Goal: Information Seeking & Learning: Learn about a topic

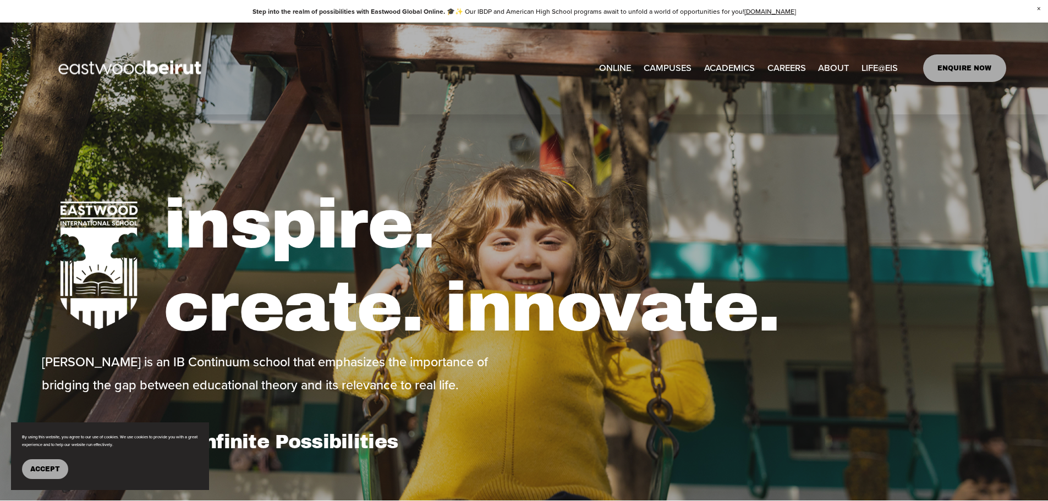
click at [835, 70] on span "ABOUT" at bounding box center [833, 68] width 31 height 17
click at [0, 0] on span "About" at bounding box center [0, 0] width 0 height 0
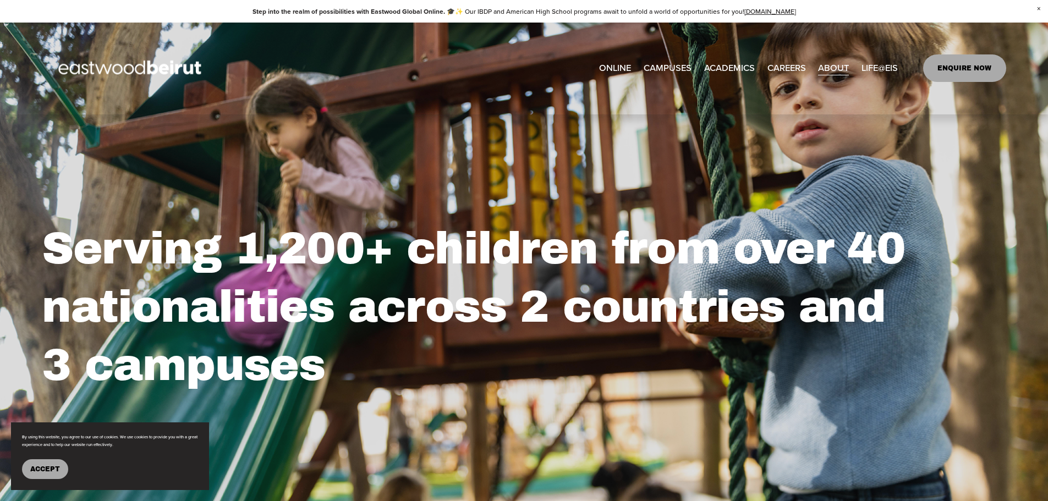
click at [0, 0] on span "History" at bounding box center [0, 0] width 0 height 0
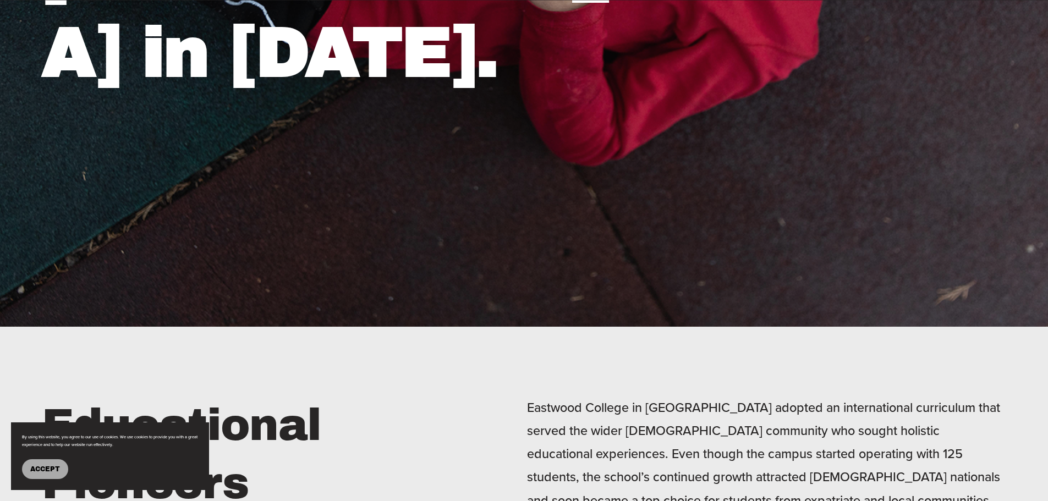
scroll to position [660, 0]
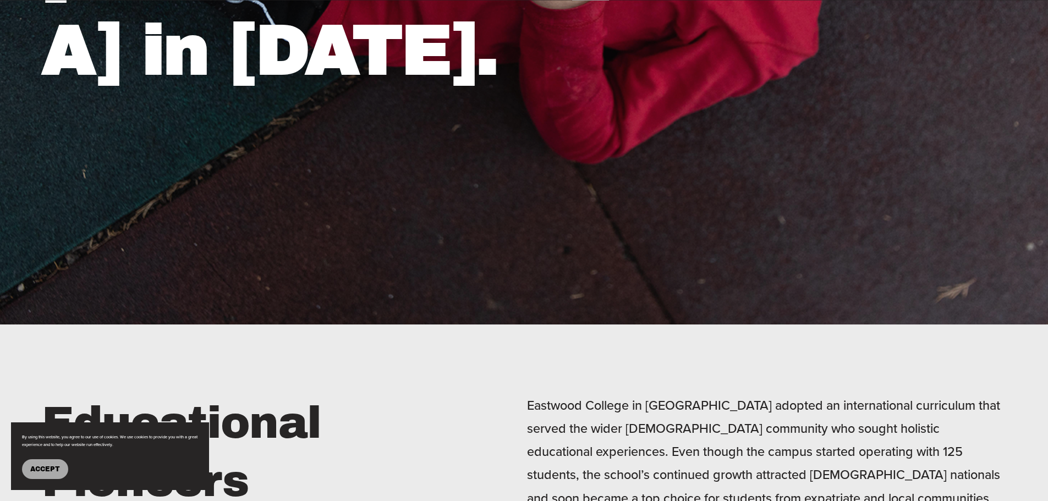
click at [52, 468] on span "Accept" at bounding box center [45, 470] width 30 height 8
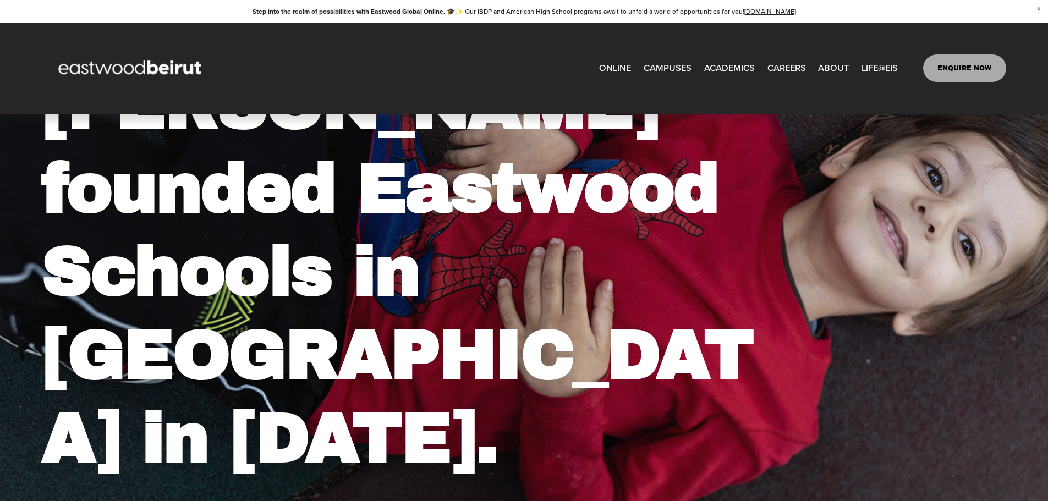
scroll to position [0, 0]
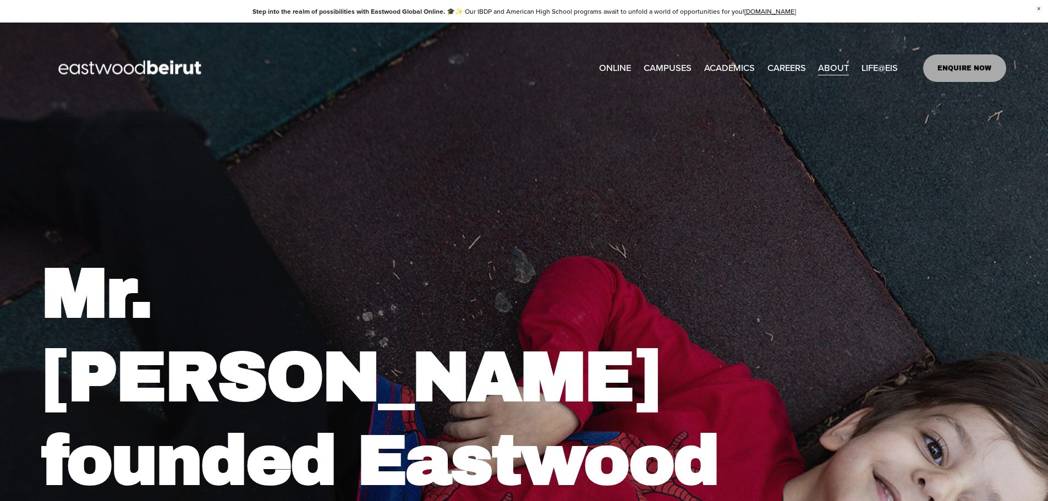
click at [0, 0] on span "Leadership" at bounding box center [0, 0] width 0 height 0
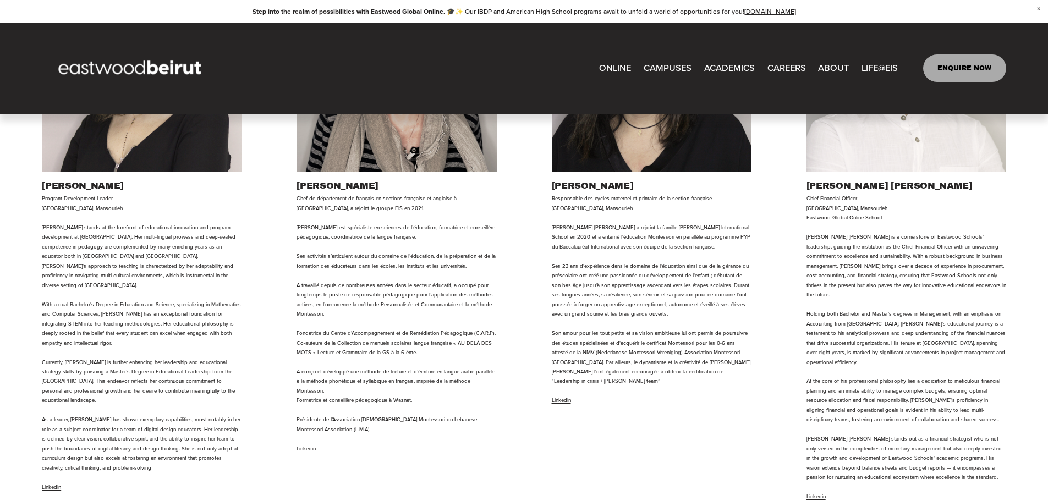
scroll to position [1321, 0]
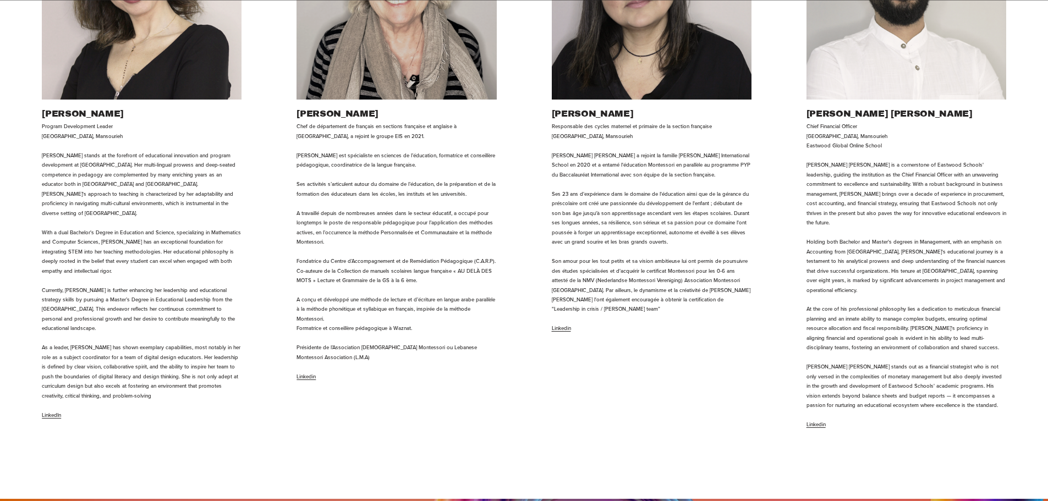
scroll to position [987, 0]
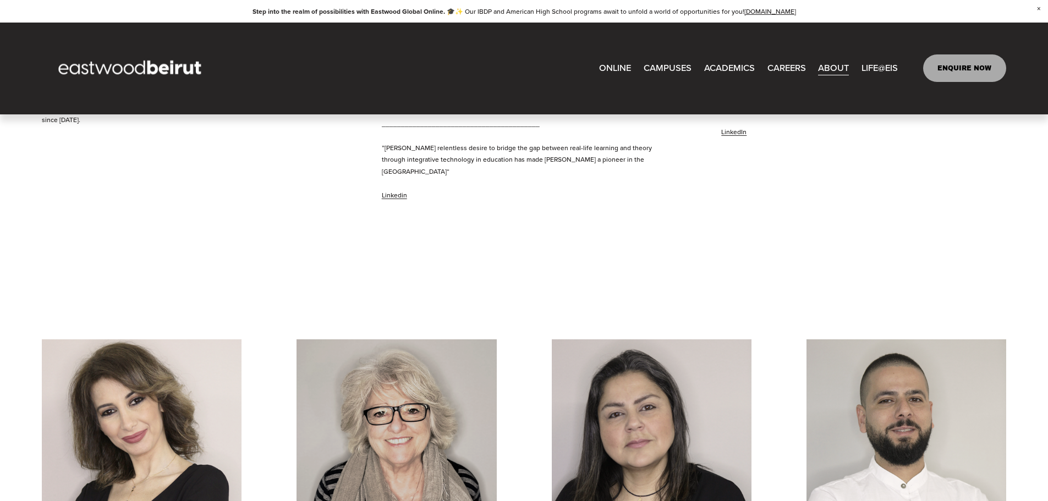
click at [788, 65] on link "CAREERS" at bounding box center [787, 68] width 39 height 18
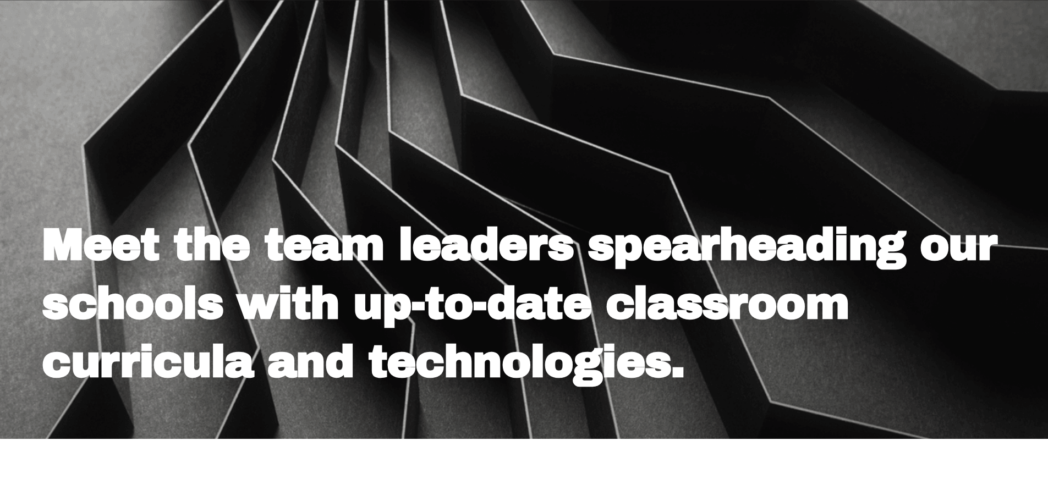
scroll to position [0, 0]
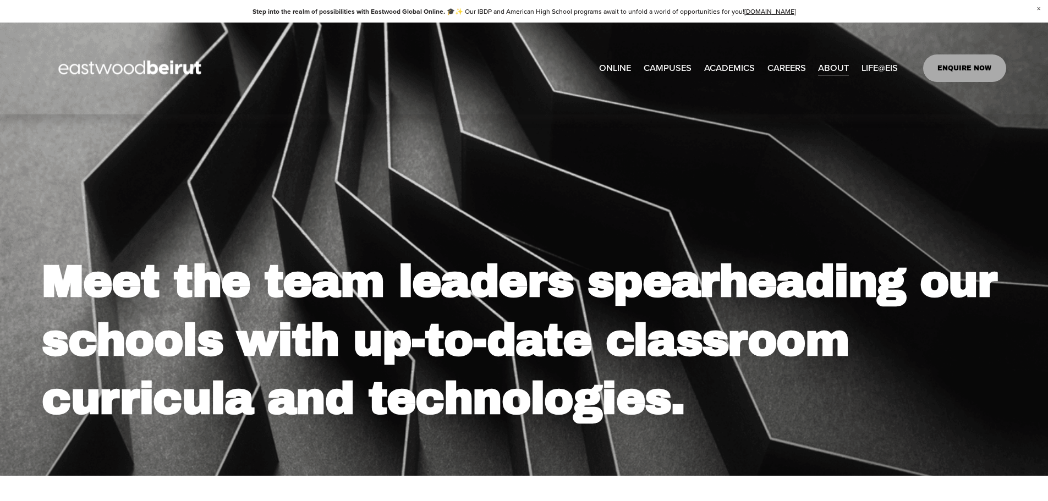
click at [0, 0] on link "EASTWOOD COLLEGE KAFARSHIMA" at bounding box center [0, 0] width 0 height 0
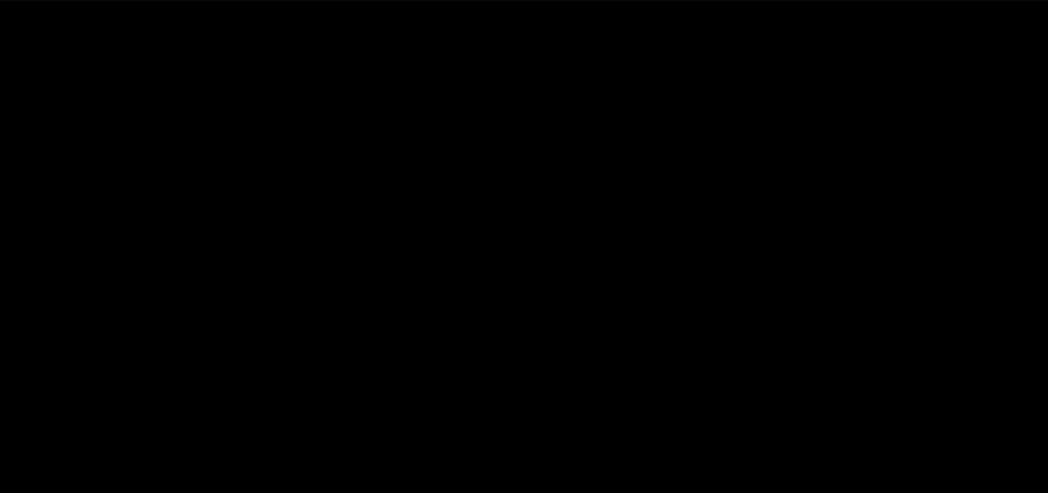
scroll to position [1706, 0]
click at [799, 432] on div at bounding box center [524, 469] width 965 height 918
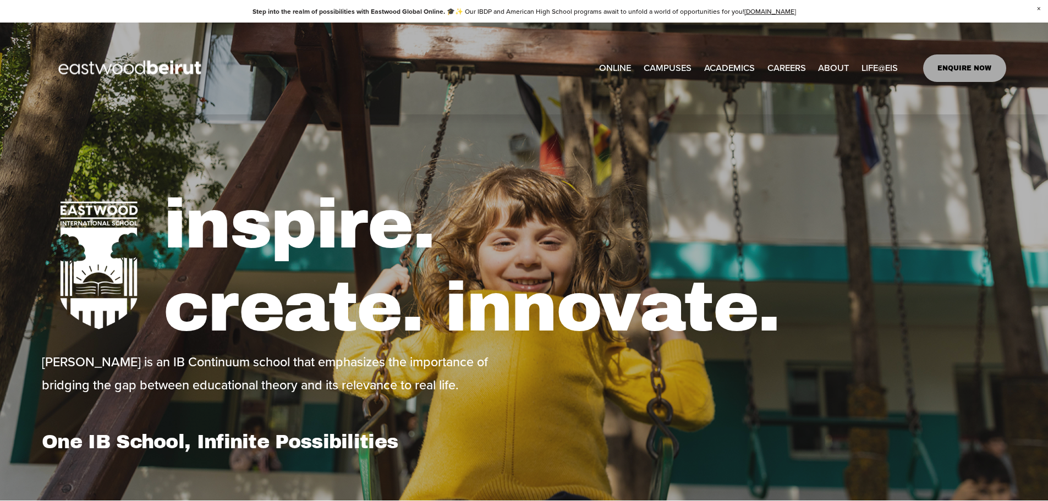
click at [0, 0] on span "Tuition & Financial Aid" at bounding box center [0, 0] width 0 height 0
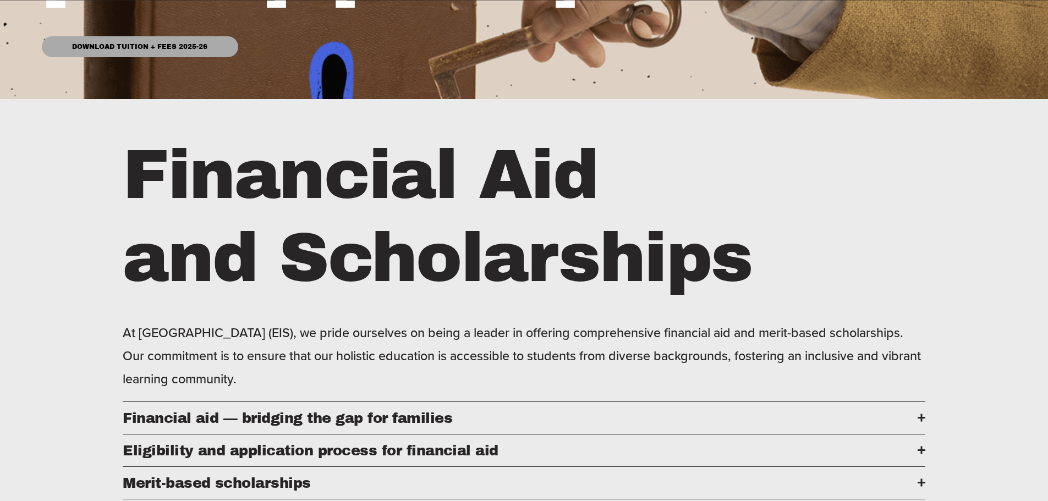
scroll to position [385, 0]
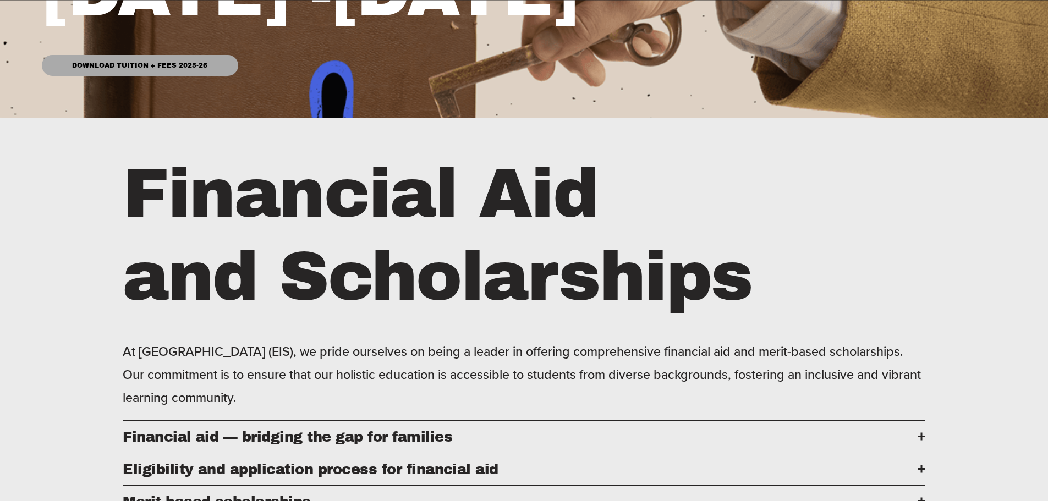
click at [153, 71] on link "Download Tuition + Fees 2025-26" at bounding box center [140, 65] width 196 height 21
